Goal: Learn about a topic

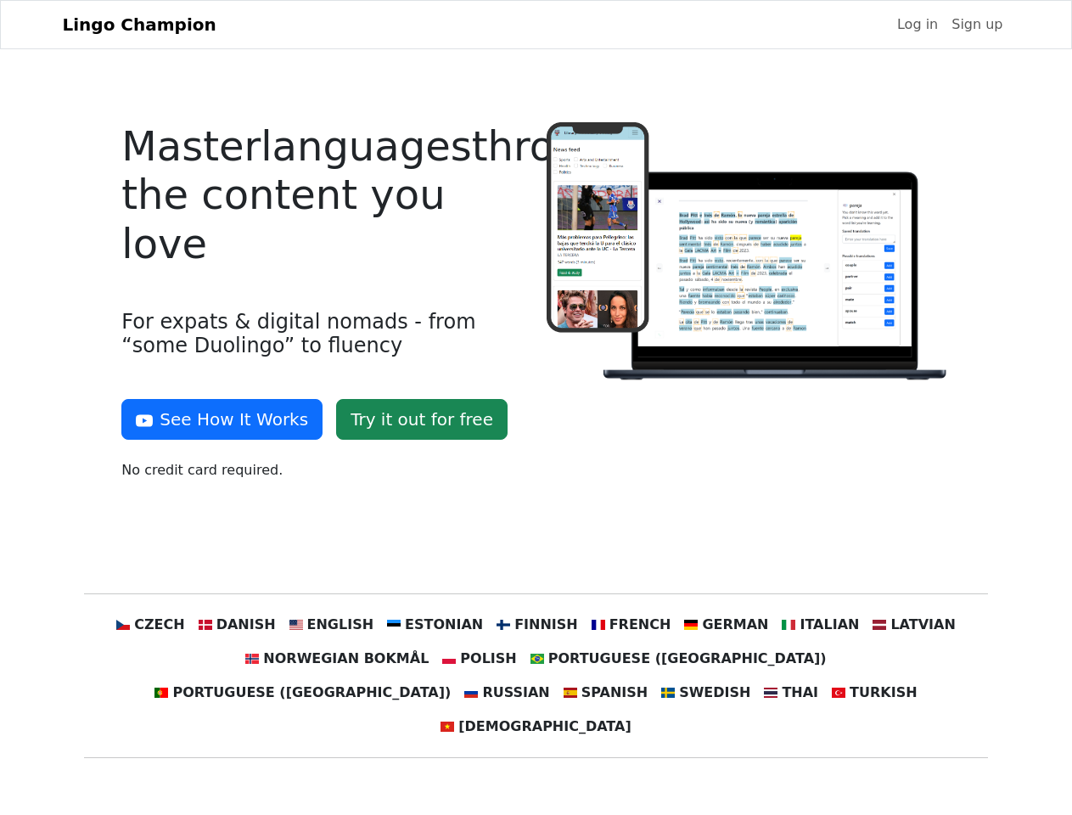
click at [536, 407] on div at bounding box center [748, 308] width 424 height 372
click at [216, 419] on button "See How It Works" at bounding box center [221, 419] width 201 height 41
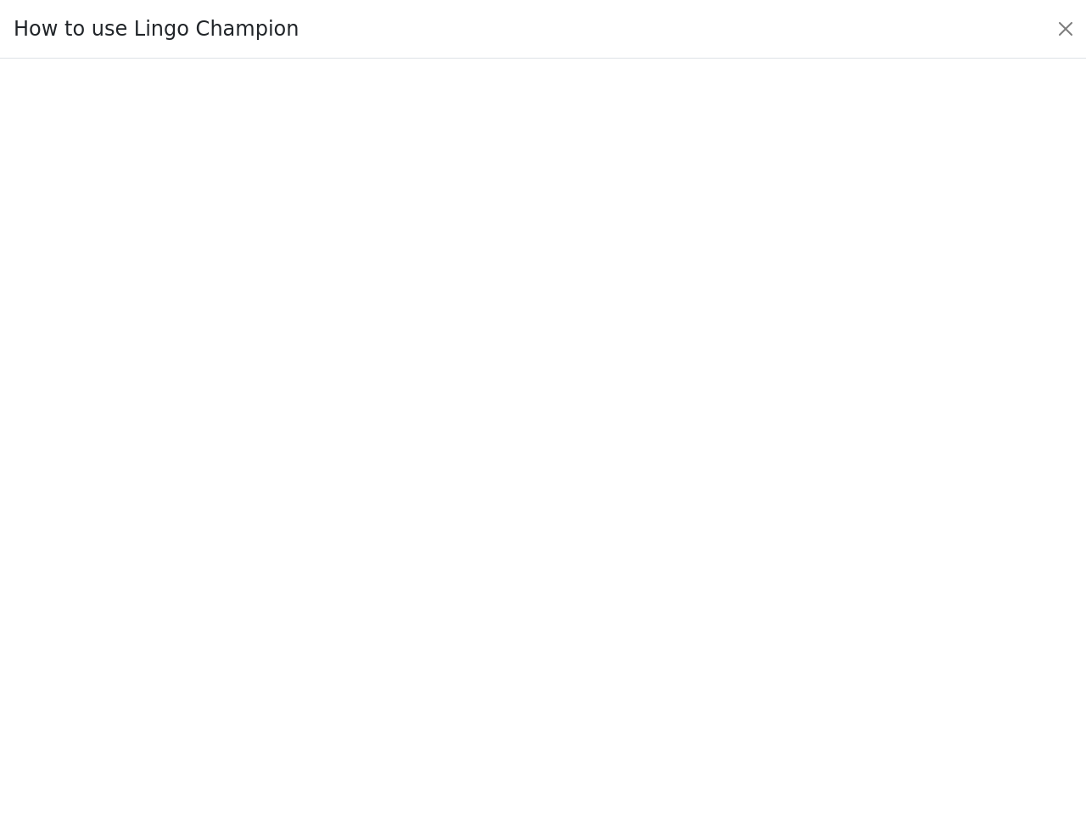
click at [182, 625] on div at bounding box center [543, 437] width 1007 height 596
click at [262, 625] on div at bounding box center [543, 437] width 1007 height 596
click at [348, 625] on div at bounding box center [543, 437] width 1007 height 596
click at [441, 625] on div at bounding box center [543, 437] width 1007 height 596
click at [535, 625] on div at bounding box center [543, 437] width 1007 height 596
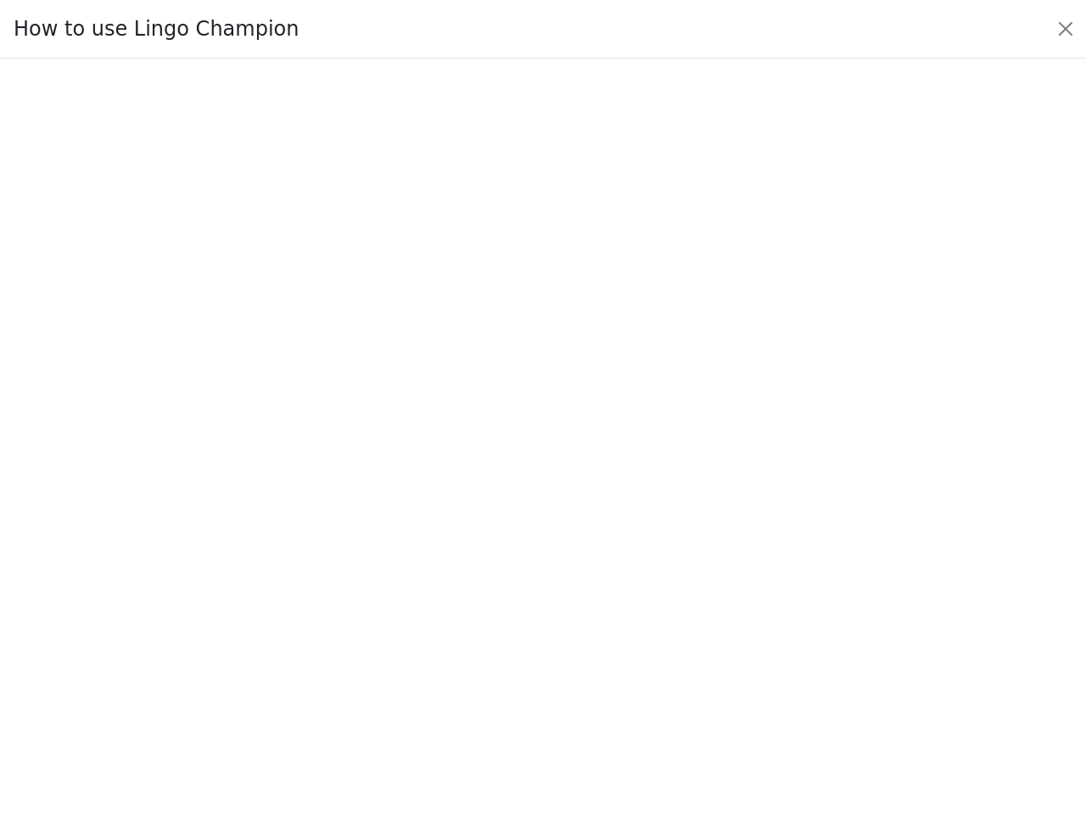
click at [620, 625] on div at bounding box center [543, 437] width 1007 height 596
click at [707, 625] on div at bounding box center [543, 437] width 1007 height 596
click at [794, 625] on div at bounding box center [543, 437] width 1007 height 596
